Goal: Task Accomplishment & Management: Use online tool/utility

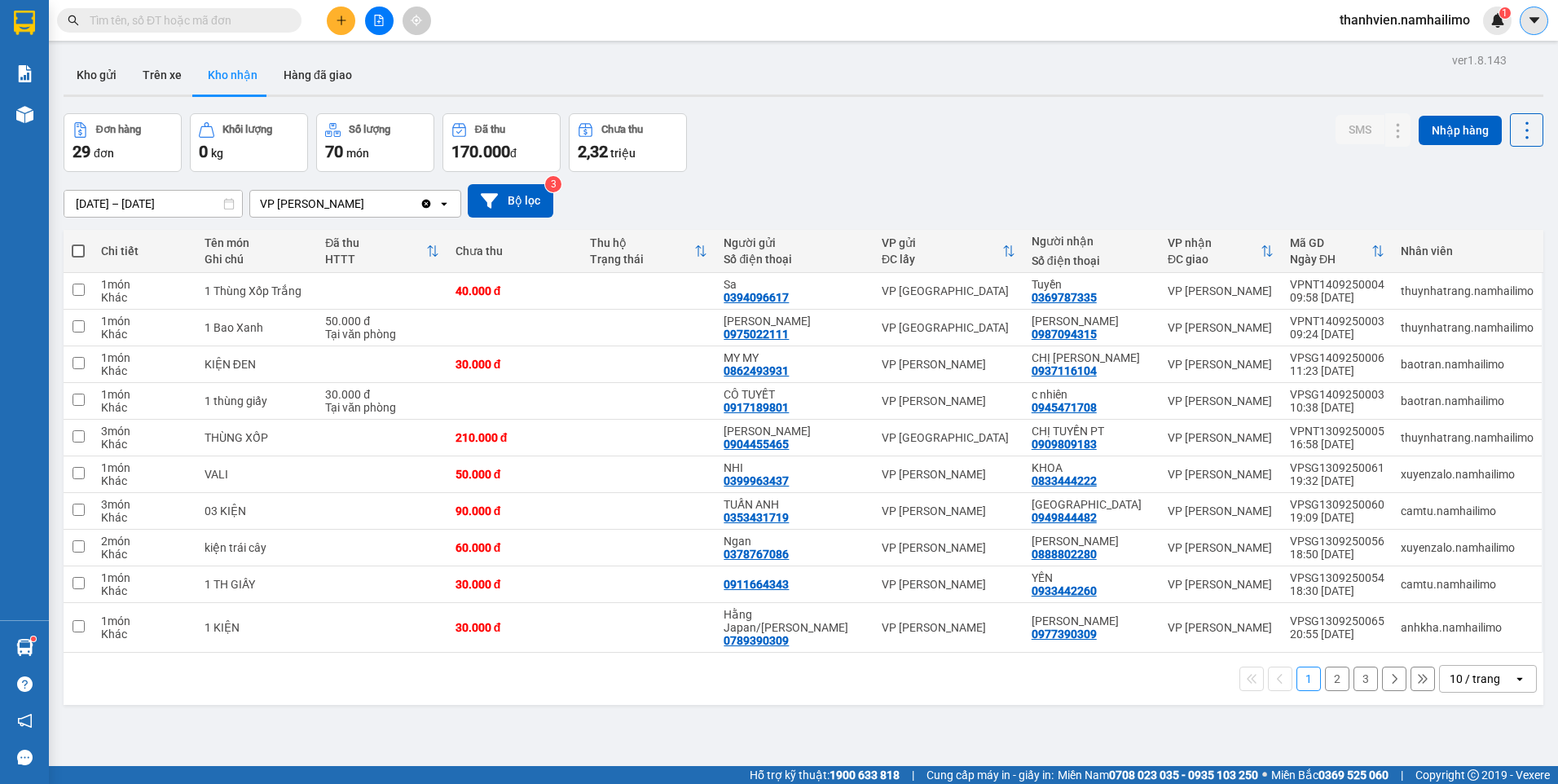
click at [1524, 21] on button at bounding box center [1534, 21] width 28 height 28
click at [1395, 27] on span "thanhvien.namhailimo" at bounding box center [1405, 20] width 157 height 21
click at [1388, 50] on span "Đăng xuất" at bounding box center [1412, 50] width 122 height 18
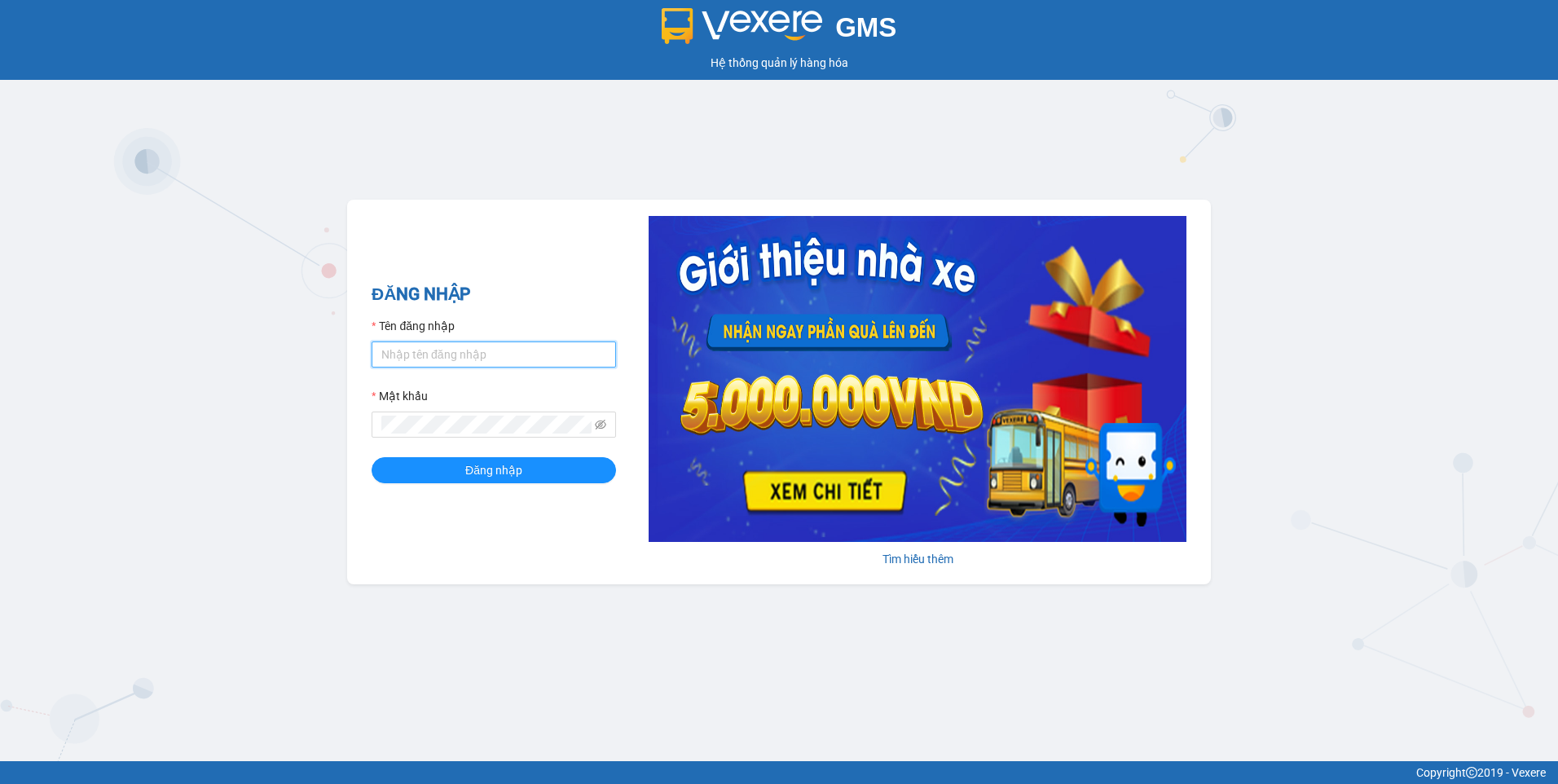
click at [476, 351] on input "Tên đăng nhập" at bounding box center [493, 354] width 245 height 26
type input "vietdanh.namhailimo"
click at [371, 457] on button "Đăng nhập" at bounding box center [493, 470] width 245 height 26
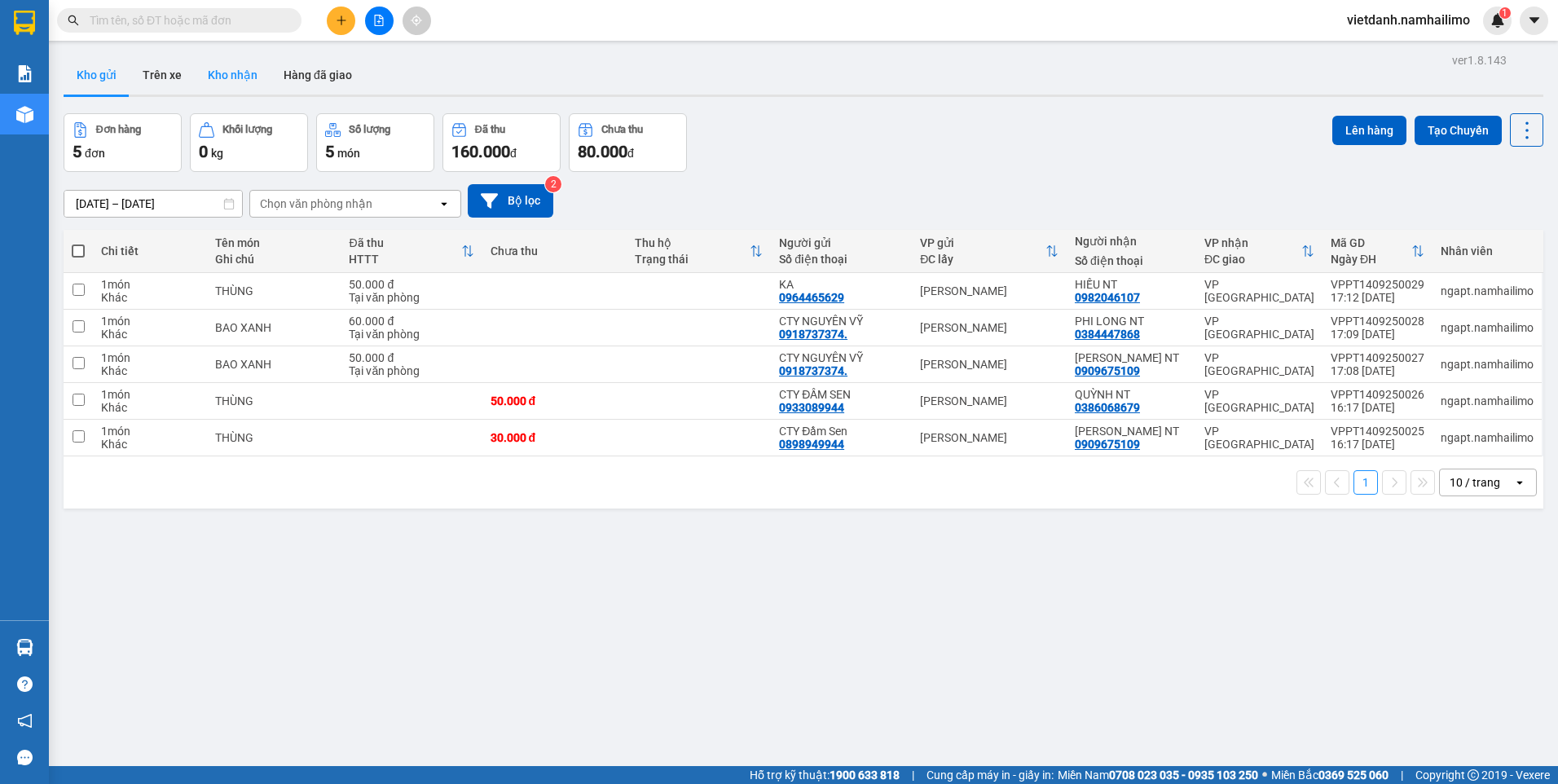
click at [242, 74] on button "Kho nhận" at bounding box center [232, 75] width 76 height 39
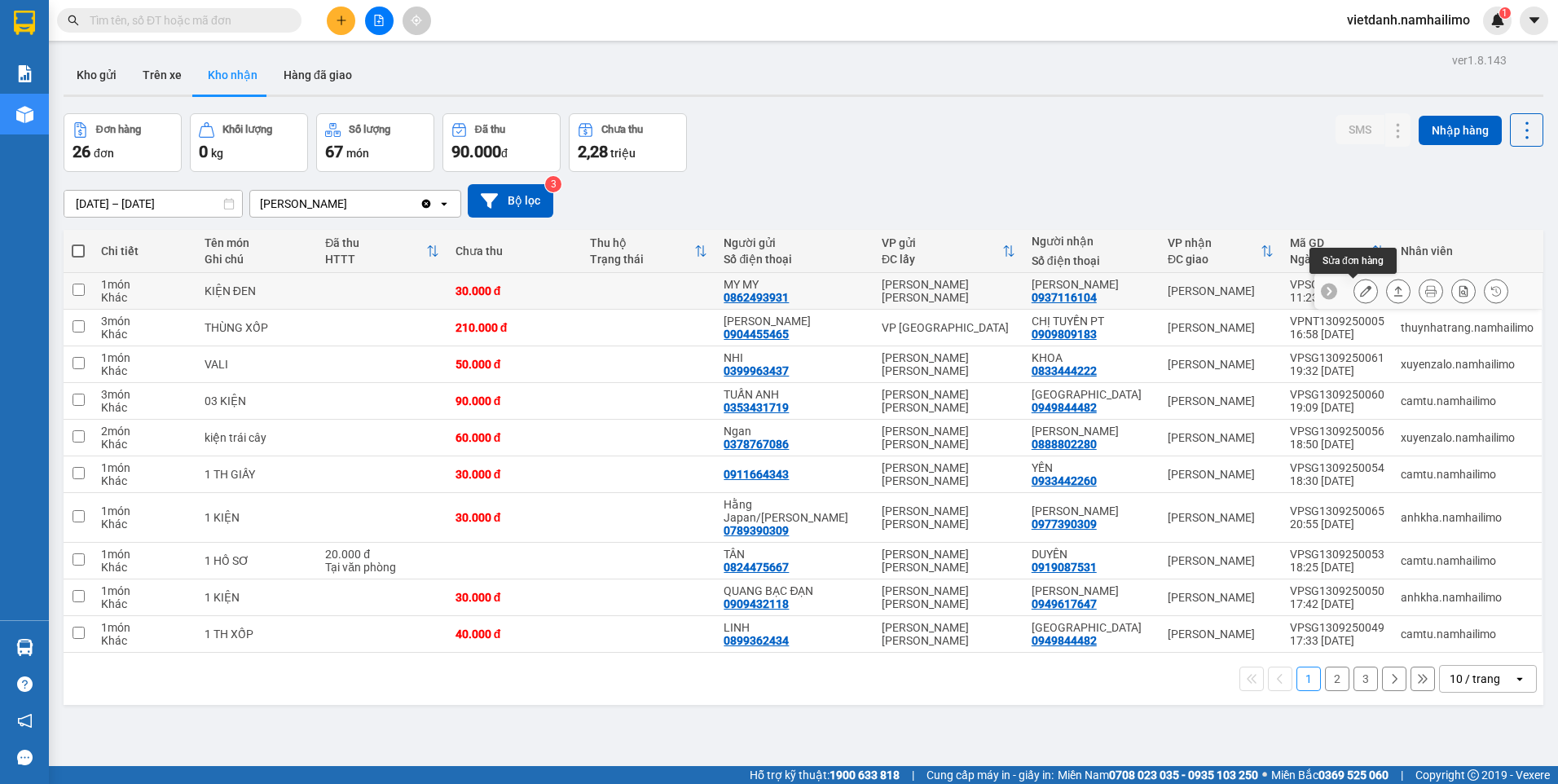
click at [1361, 294] on icon at bounding box center [1366, 291] width 11 height 11
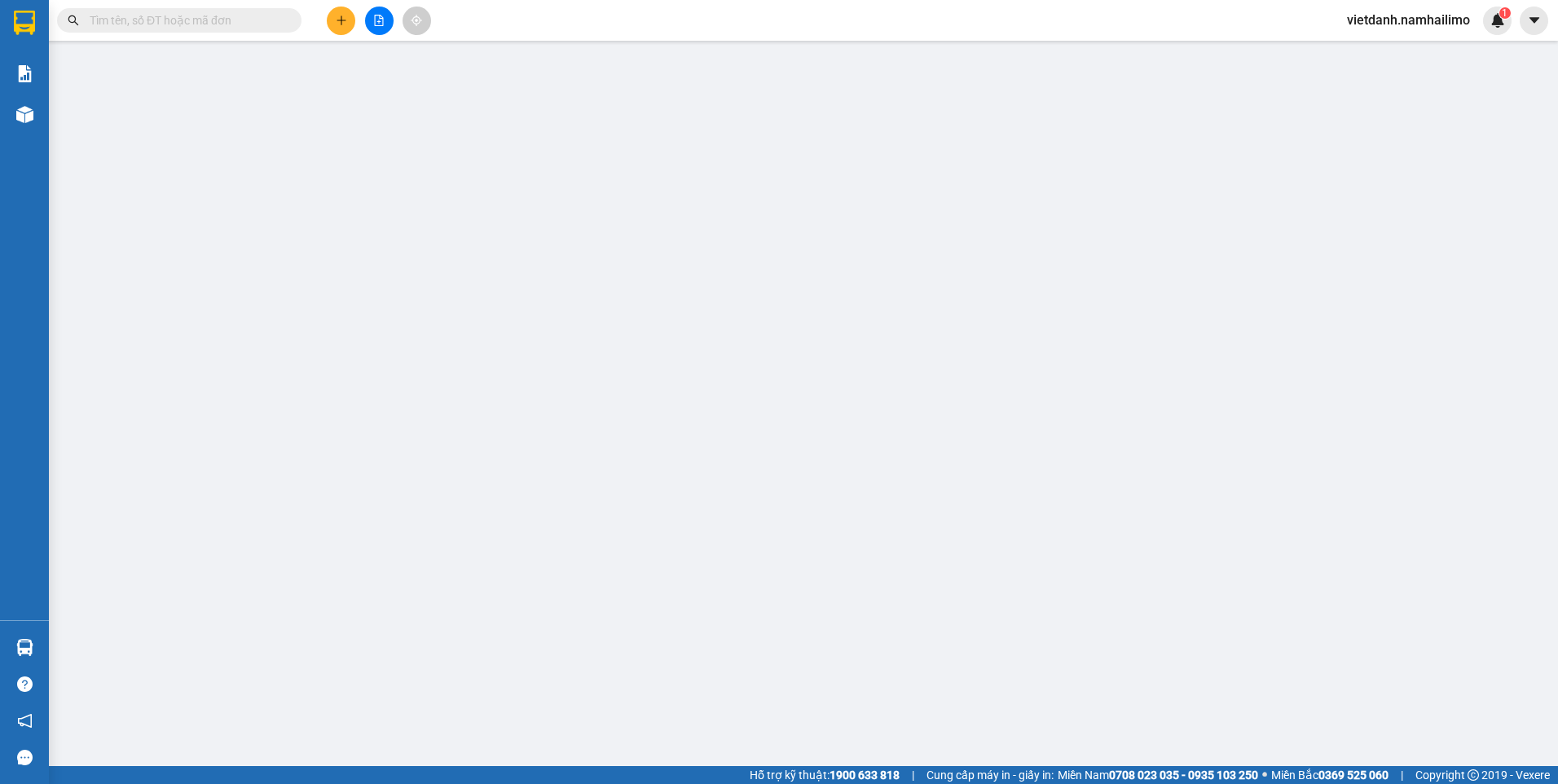
type input "0862493931"
type input "MY MY"
type input "0937116104"
type input "[PERSON_NAME]"
type input "30.000"
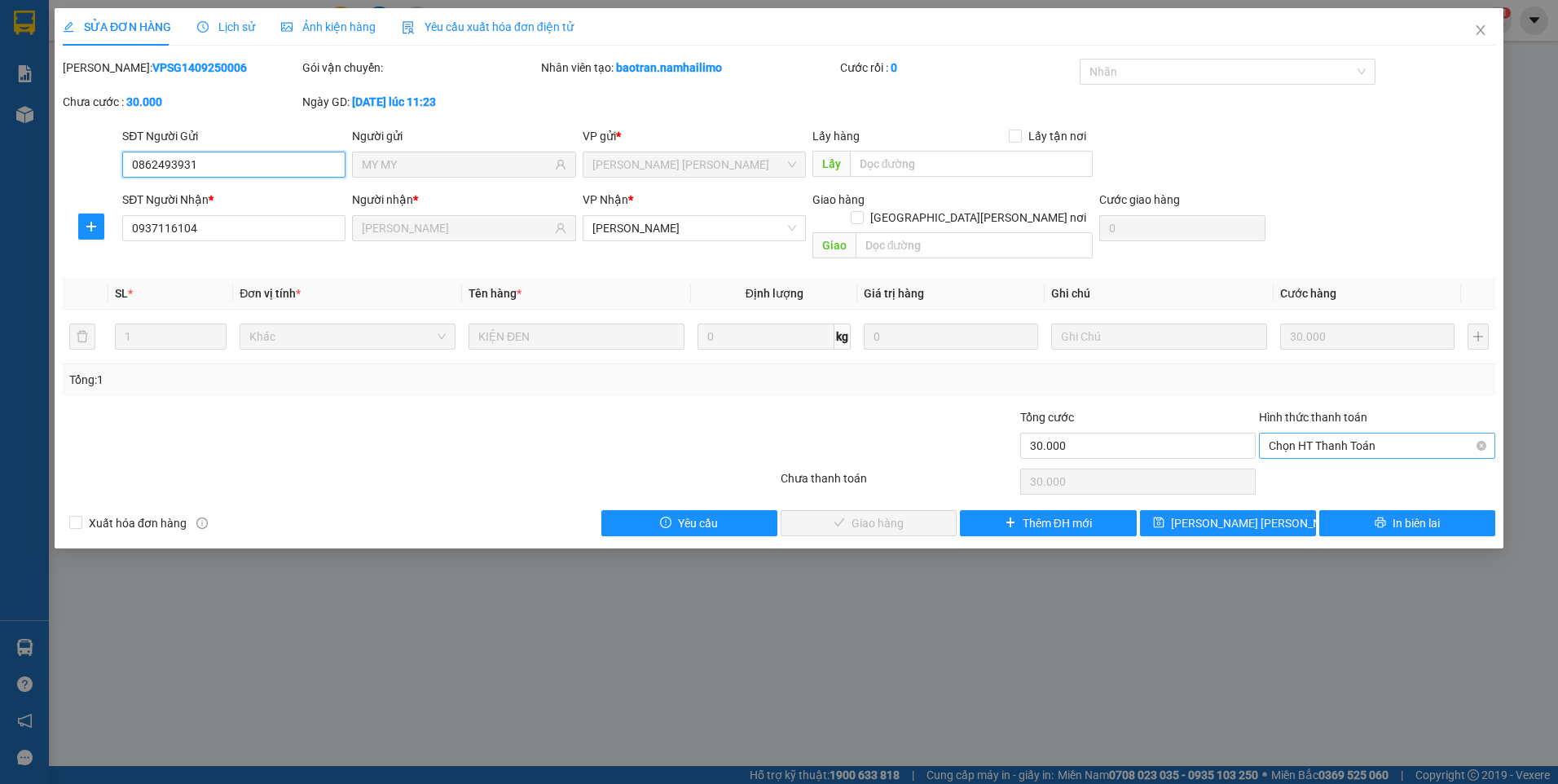
click at [1315, 434] on span "Chọn HT Thanh Toán" at bounding box center [1377, 446] width 216 height 25
click at [1308, 457] on div "Tại văn phòng" at bounding box center [1377, 460] width 216 height 18
type input "0"
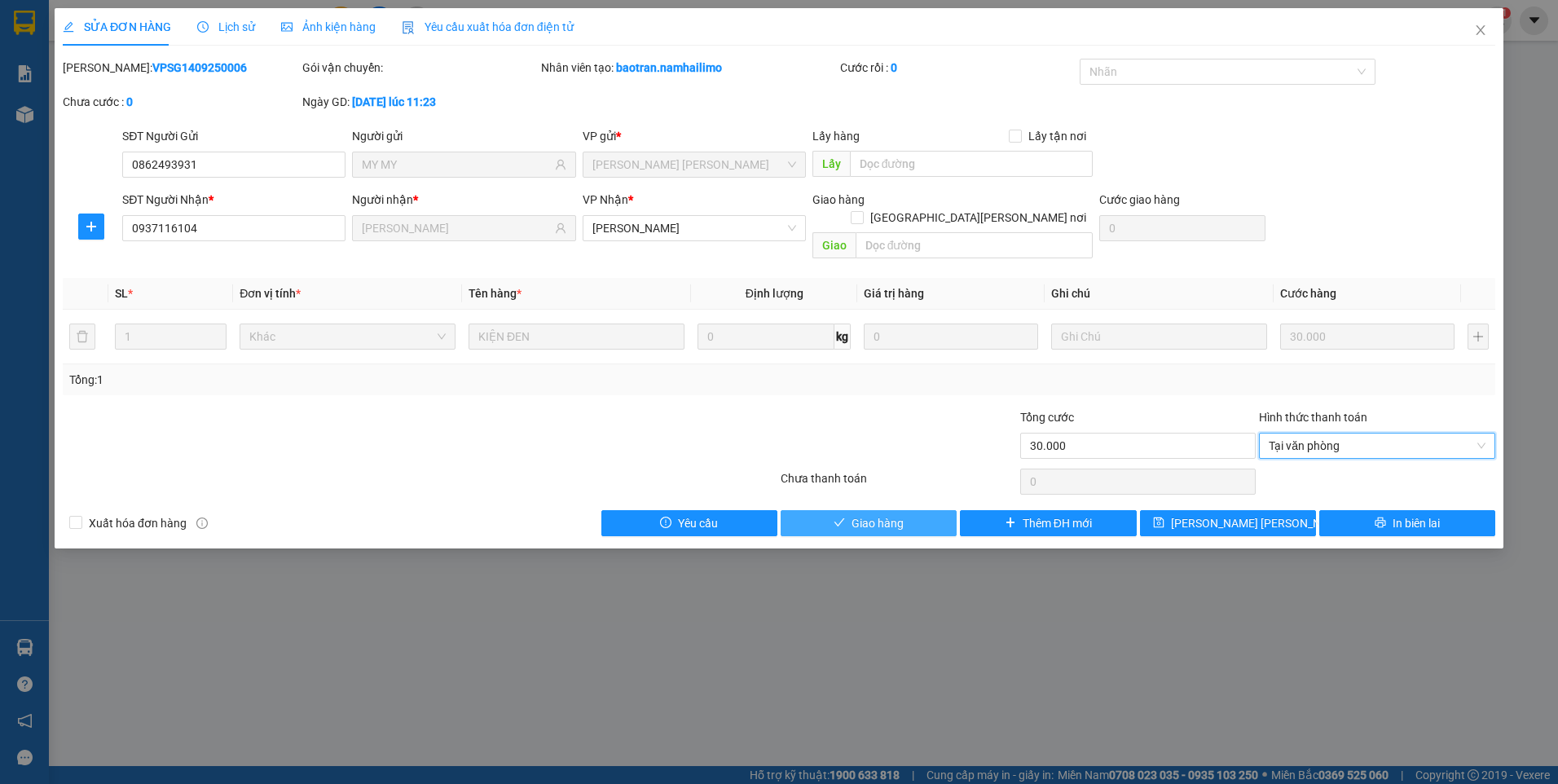
click at [881, 514] on span "Giao hàng" at bounding box center [877, 522] width 52 height 18
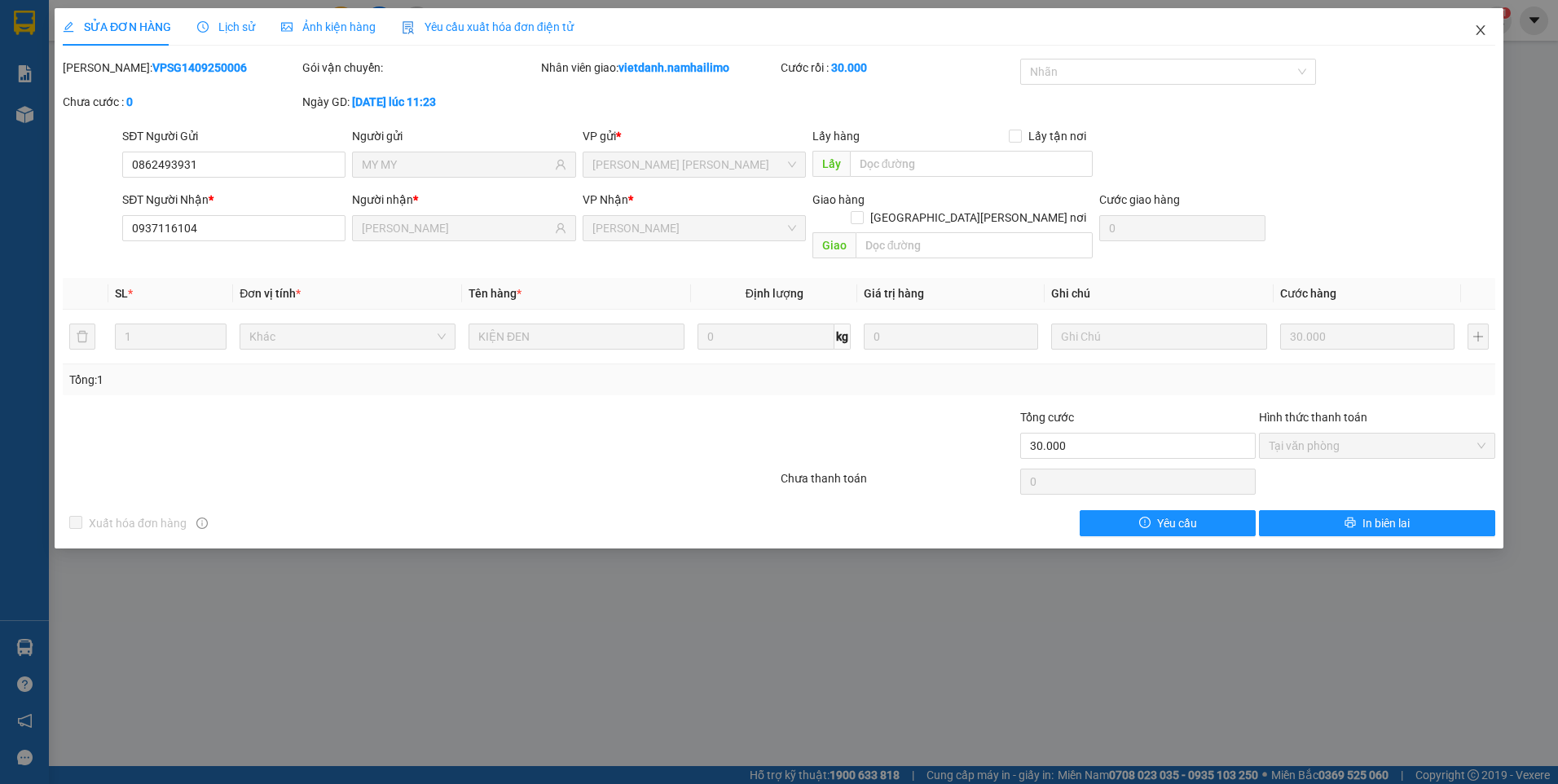
click at [1487, 26] on icon "close" at bounding box center [1481, 30] width 13 height 13
